Goal: Register for event/course

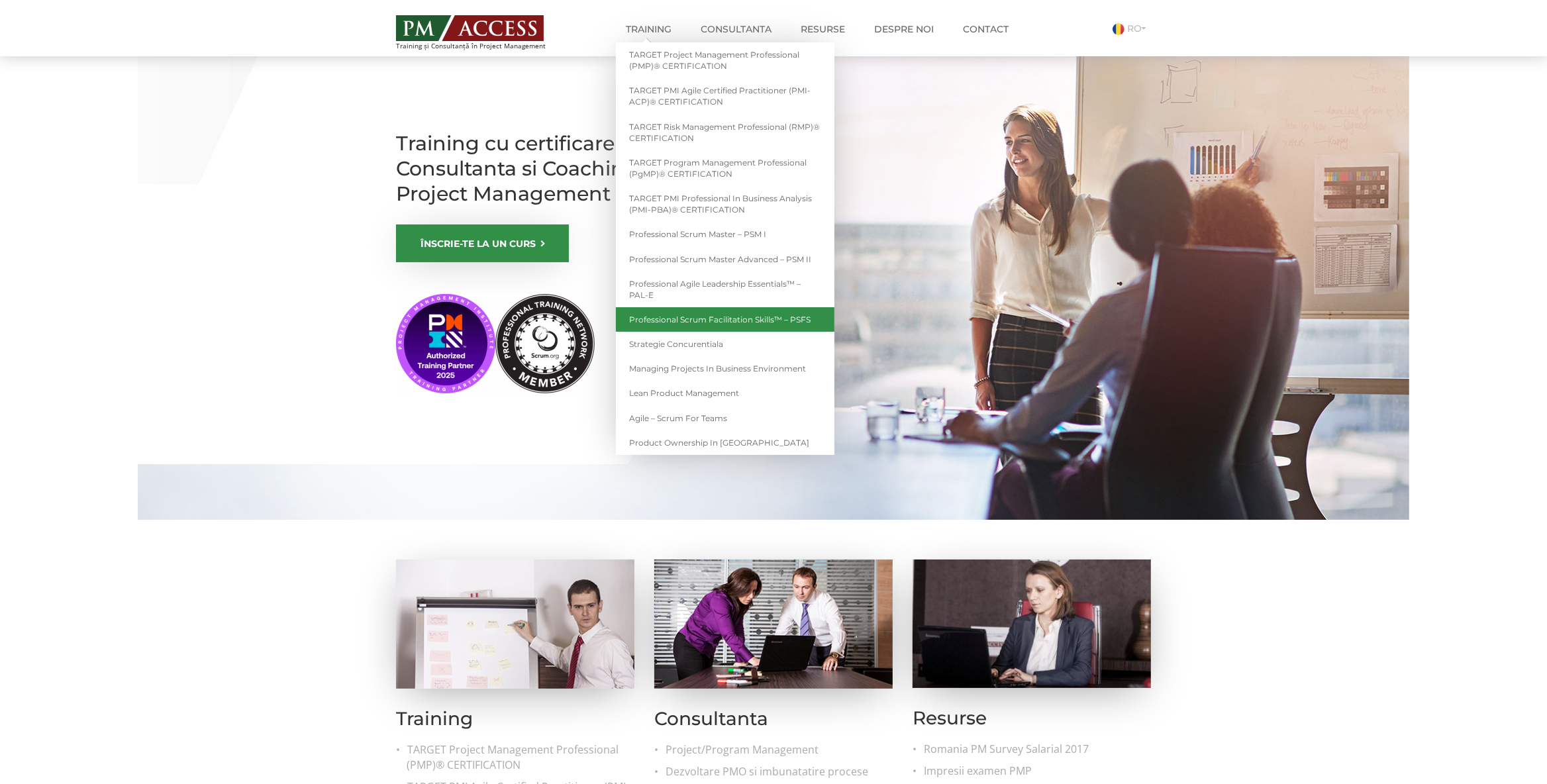
click at [747, 319] on link "Professional Scrum Facilitation Skills™ – PSFS" at bounding box center [725, 319] width 219 height 24
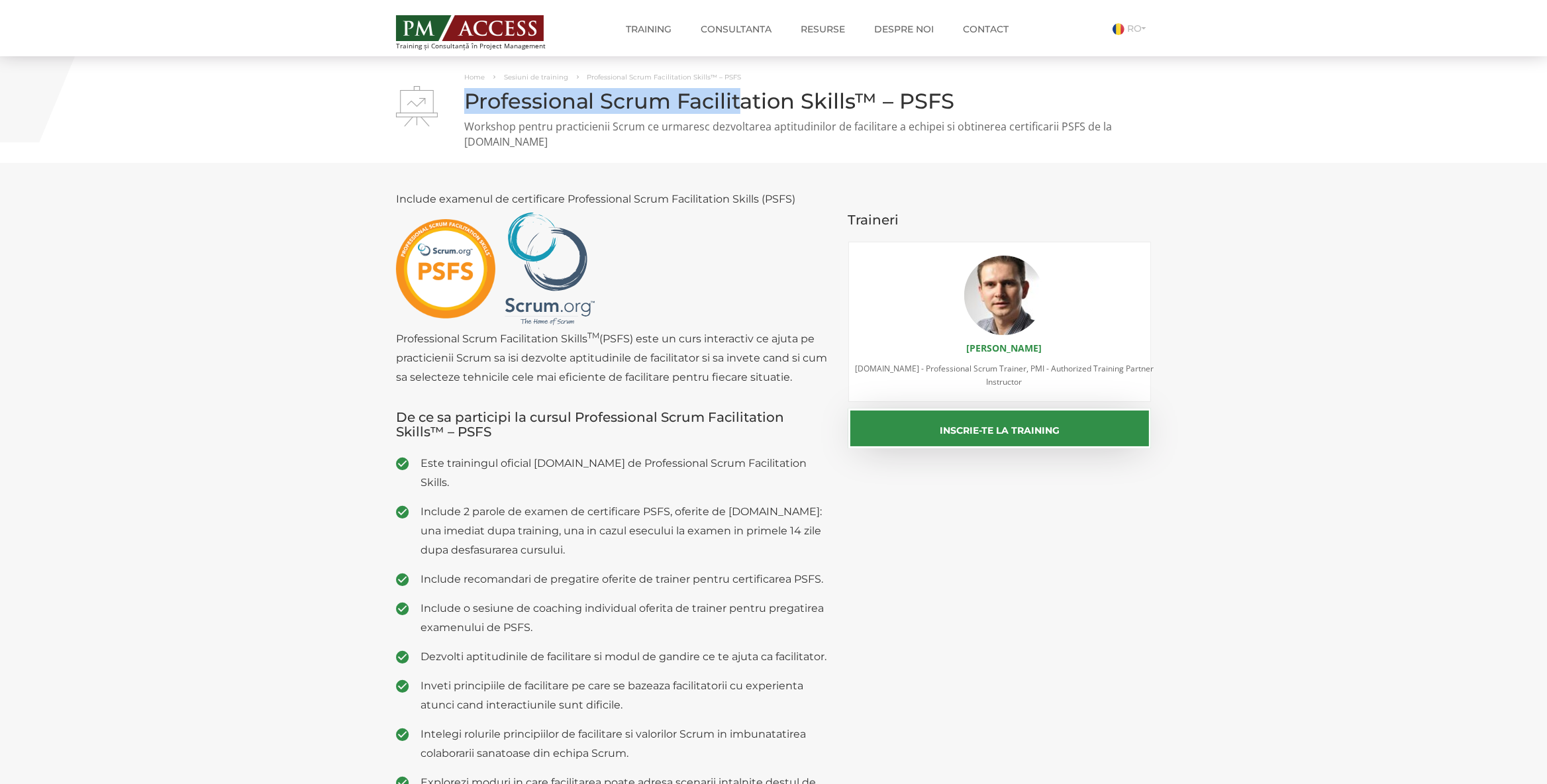
drag, startPoint x: 466, startPoint y: 103, endPoint x: 743, endPoint y: 94, distance: 277.1
click at [743, 94] on h1 "Professional Scrum Facilitation Skills™ – PSFS" at bounding box center [773, 101] width 755 height 23
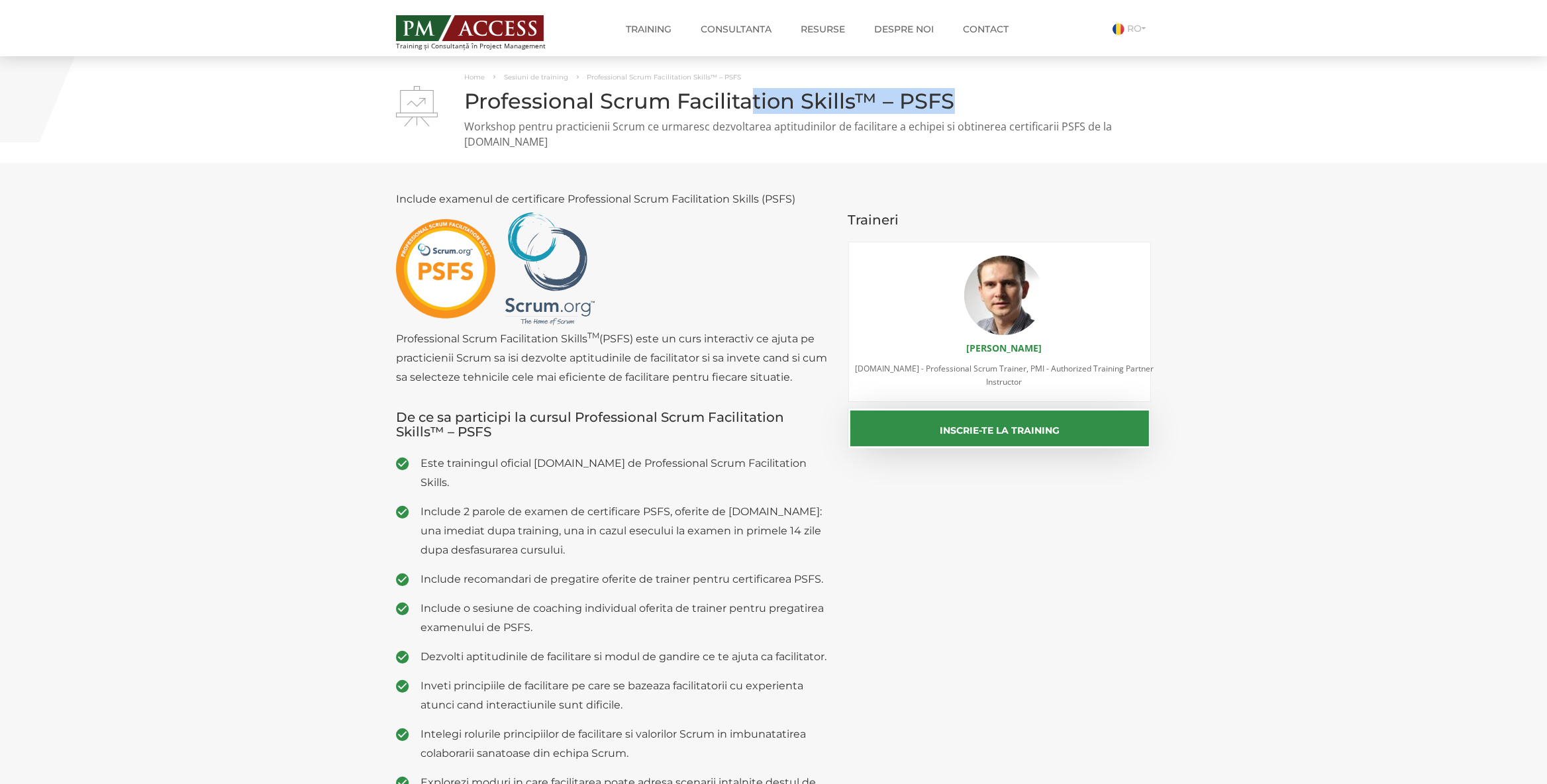
drag, startPoint x: 1054, startPoint y: 106, endPoint x: 979, endPoint y: 99, distance: 75.3
click at [979, 99] on h1 "Professional Scrum Facilitation Skills™ – PSFS" at bounding box center [773, 101] width 755 height 23
click at [975, 102] on h1 "Professional Scrum Facilitation Skills™ – PSFS" at bounding box center [773, 101] width 755 height 23
drag, startPoint x: 468, startPoint y: 103, endPoint x: 957, endPoint y: 99, distance: 489.0
click at [957, 99] on h1 "Professional Scrum Facilitation Skills™ – PSFS" at bounding box center [773, 101] width 755 height 23
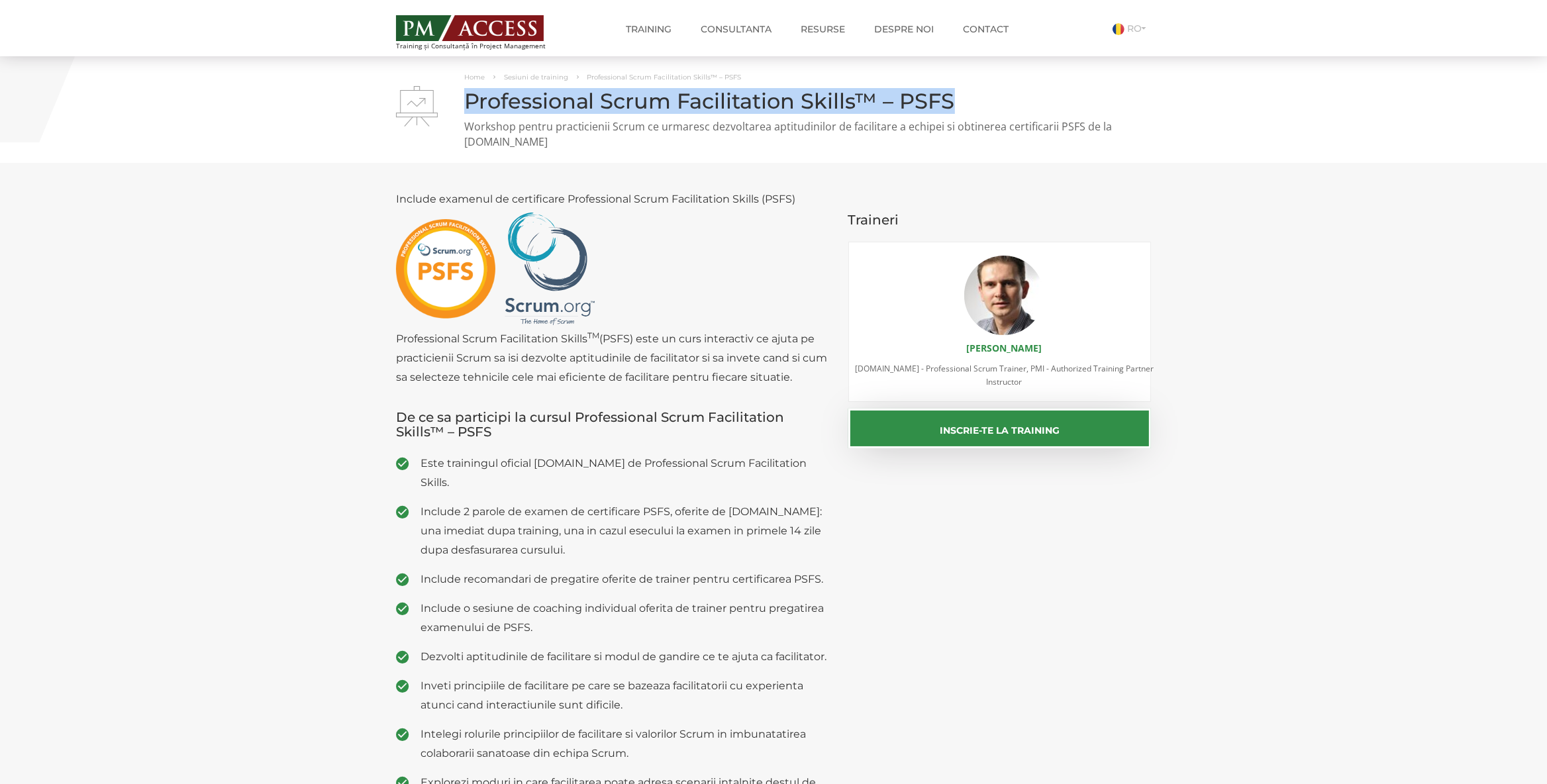
copy h1 "Professional Scrum Facilitation Skills™ – PSFS"
